Goal: Information Seeking & Learning: Find contact information

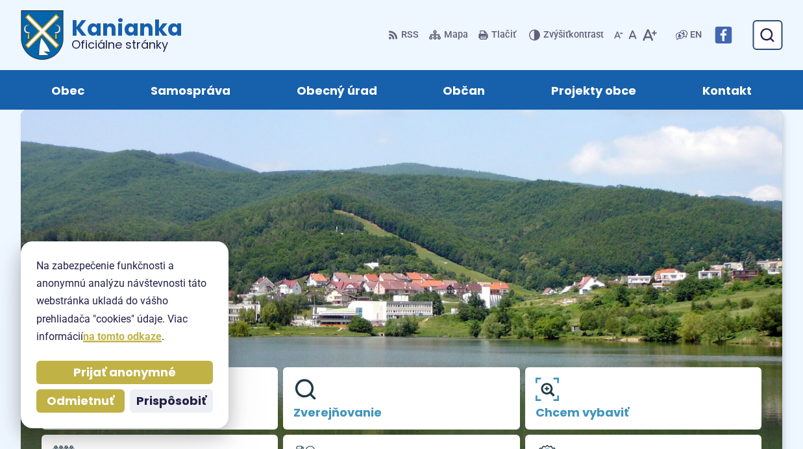
click at [716, 89] on span "Kontakt" at bounding box center [726, 90] width 49 height 40
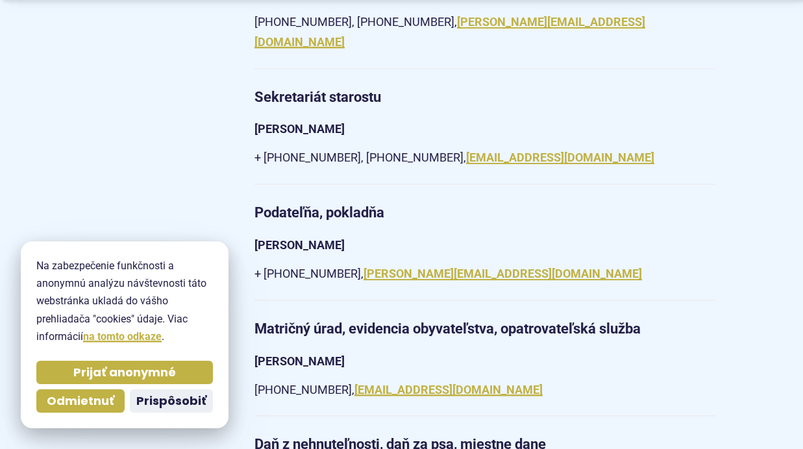
scroll to position [1263, 0]
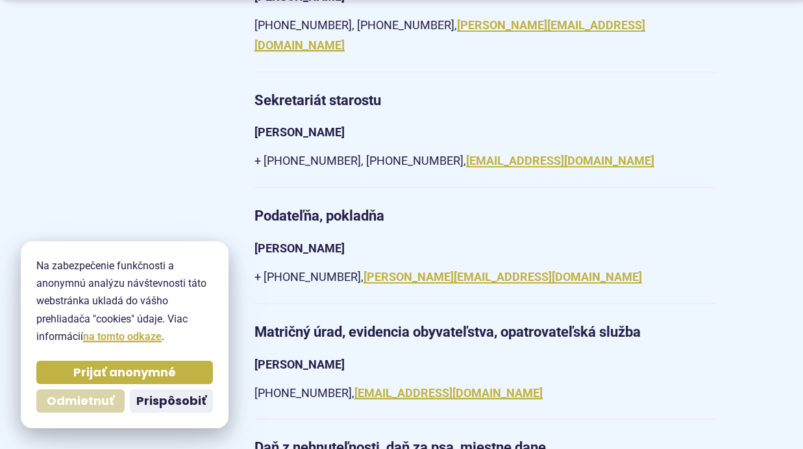
click at [75, 402] on span "Odmietnuť" at bounding box center [80, 401] width 67 height 15
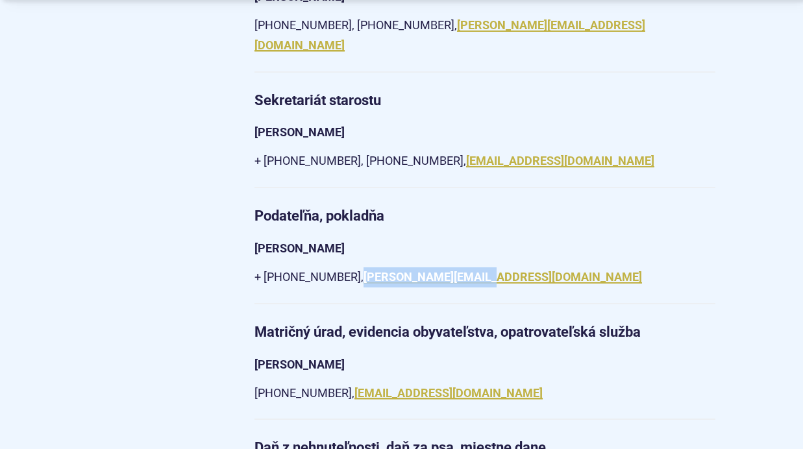
drag, startPoint x: 505, startPoint y: 257, endPoint x: 378, endPoint y: 265, distance: 127.4
click at [378, 267] on p "+ 421 (0) 46 518 60 31, d.hujova@kanianka.sk" at bounding box center [484, 277] width 461 height 20
copy link "[PERSON_NAME][EMAIL_ADDRESS][DOMAIN_NAME]"
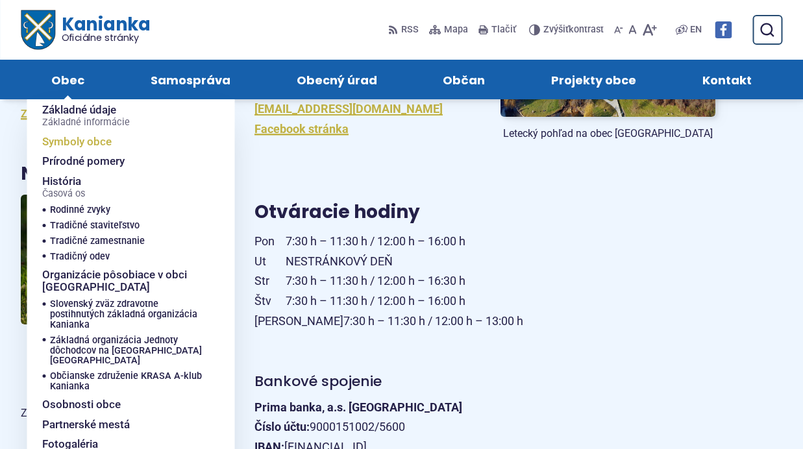
scroll to position [0, 0]
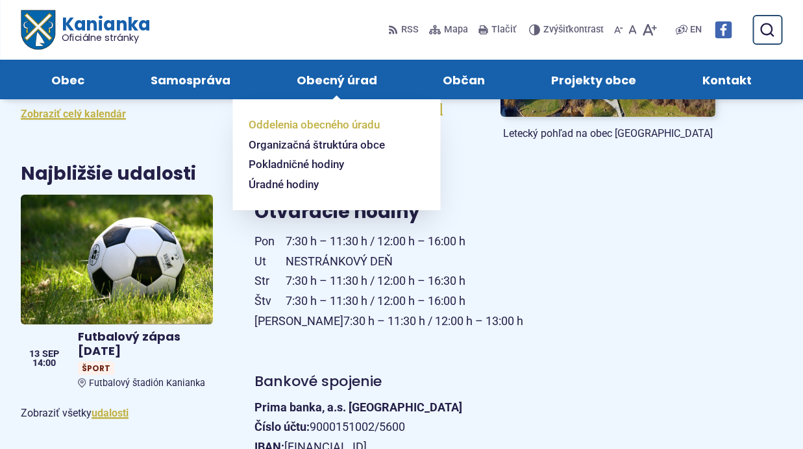
click at [337, 123] on span "Oddelenia obecného úradu" at bounding box center [314, 125] width 131 height 20
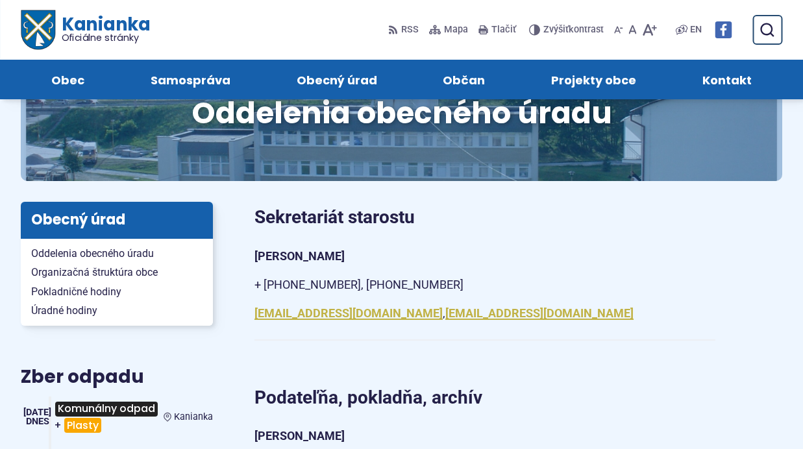
scroll to position [106, 0]
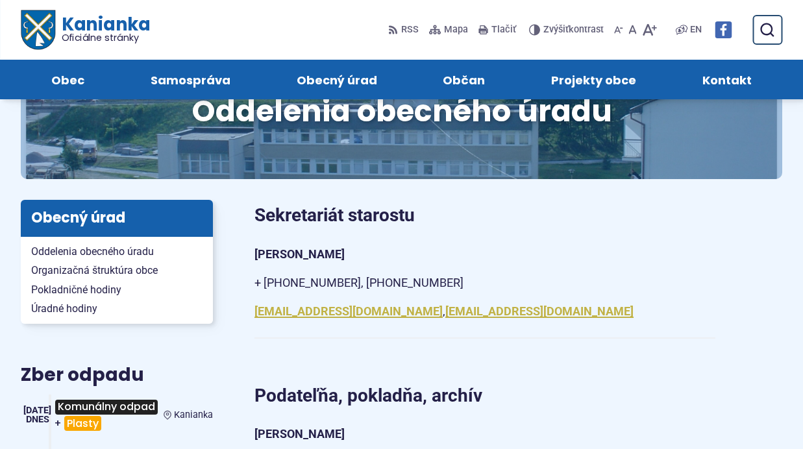
click at [460, 309] on p "[EMAIL_ADDRESS][DOMAIN_NAME] , [EMAIL_ADDRESS][DOMAIN_NAME]" at bounding box center [484, 312] width 461 height 20
drag, startPoint x: 245, startPoint y: 312, endPoint x: 354, endPoint y: 316, distance: 108.5
copy link "[EMAIL_ADDRESS][DOMAIN_NAME]"
